Goal: Information Seeking & Learning: Learn about a topic

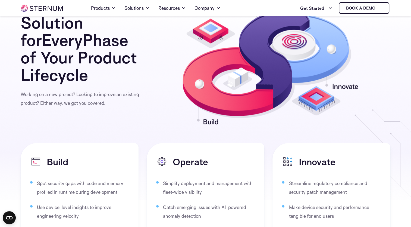
scroll to position [886, 0]
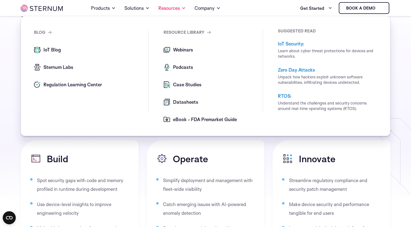
click at [179, 85] on span "Case Studies" at bounding box center [187, 84] width 30 height 7
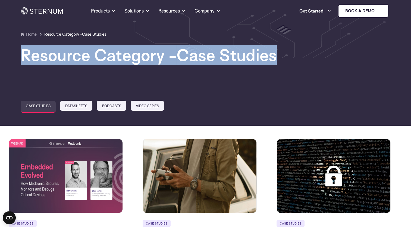
drag, startPoint x: 411, startPoint y: 27, endPoint x: 407, endPoint y: 57, distance: 29.5
click at [407, 57] on section "Home Resource Category - Case Studies Resource Category - Case Studies" at bounding box center [205, 60] width 411 height 129
drag, startPoint x: 407, startPoint y: 57, endPoint x: 382, endPoint y: 51, distance: 26.5
click at [382, 51] on h1 "Resource Category - Case Studies" at bounding box center [206, 54] width 370 height 17
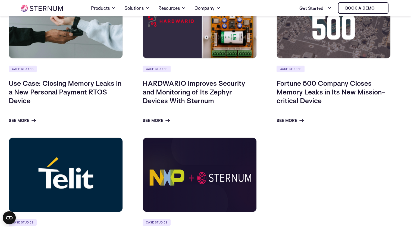
scroll to position [311, 0]
